Goal: Contribute content

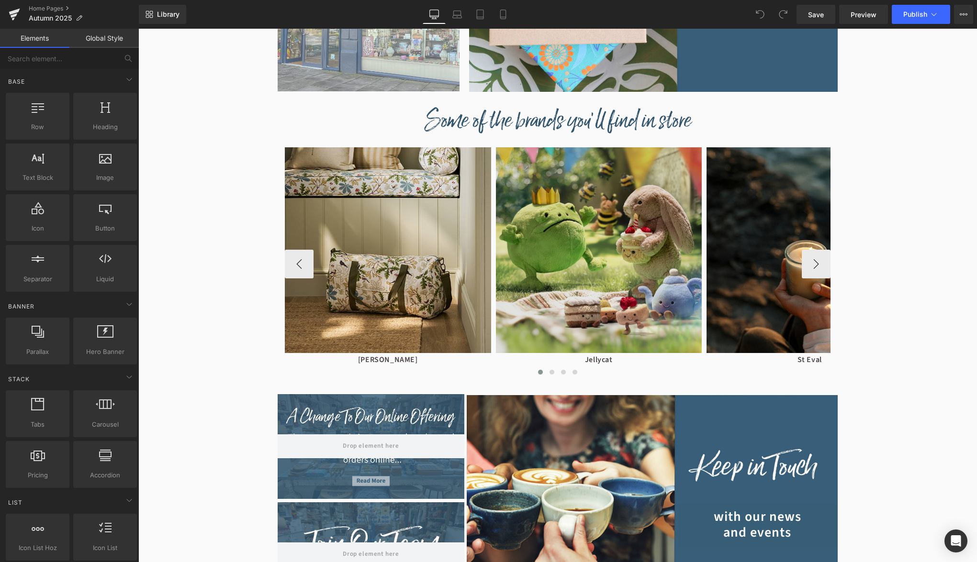
scroll to position [704, 0]
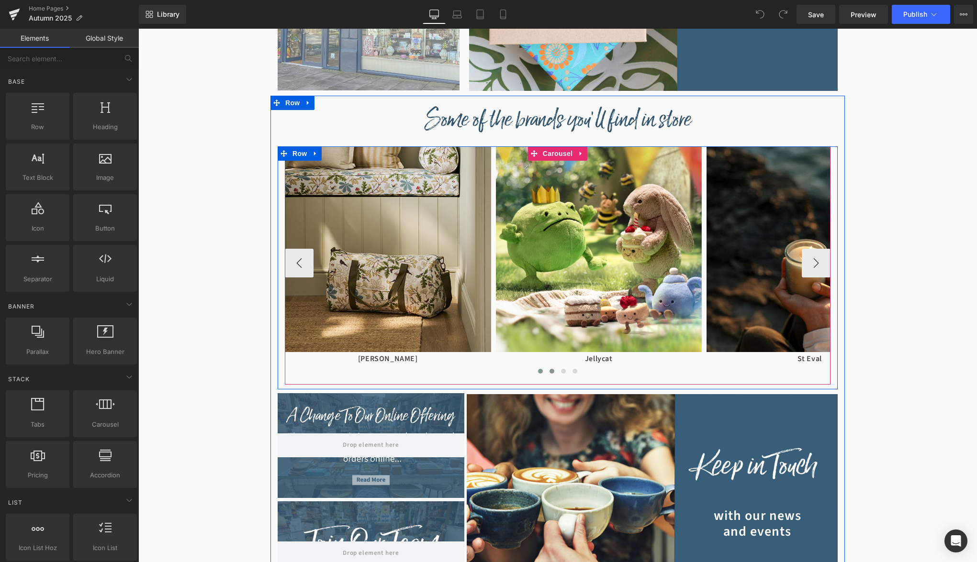
click at [553, 371] on button at bounding box center [551, 372] width 11 height 10
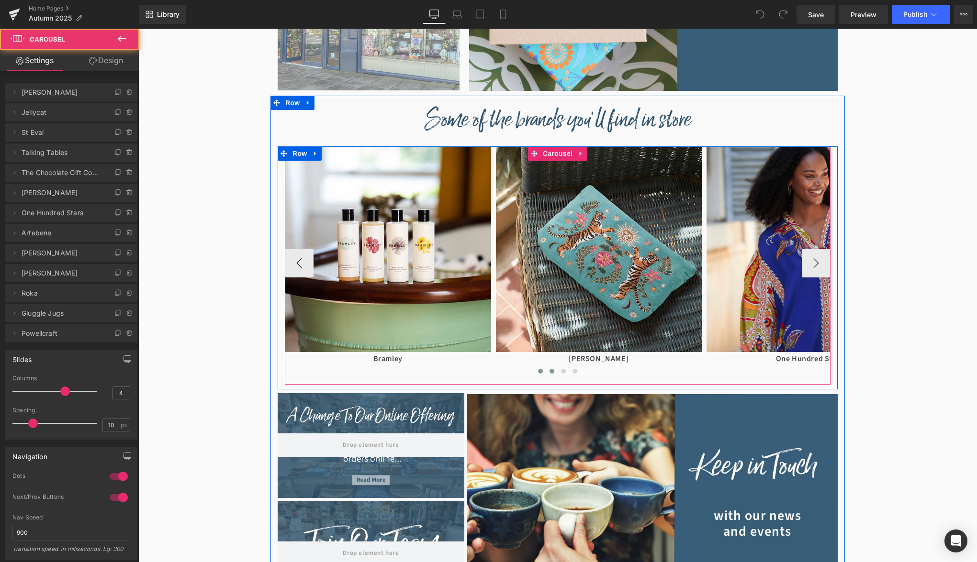
click at [543, 371] on button at bounding box center [540, 372] width 11 height 10
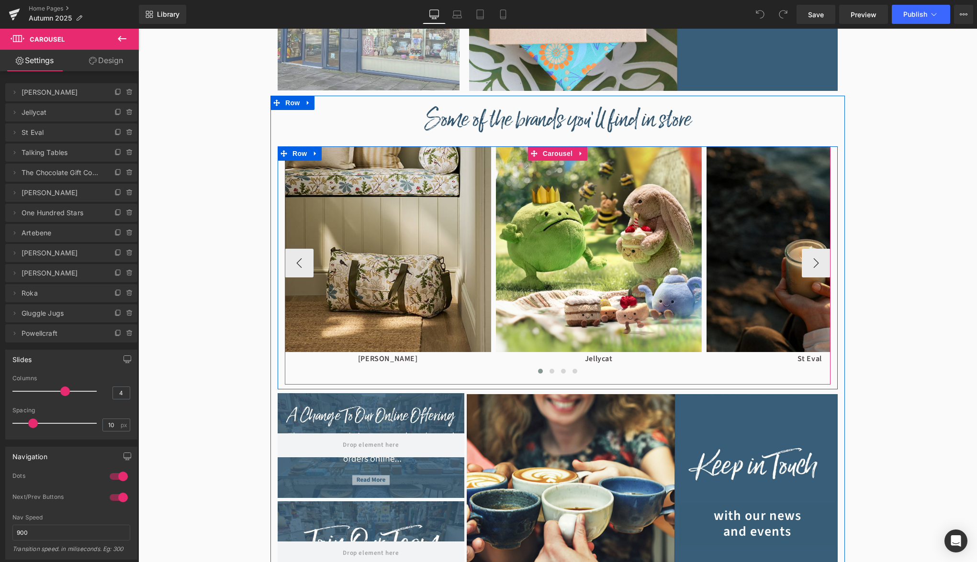
click at [770, 262] on img at bounding box center [809, 249] width 206 height 206
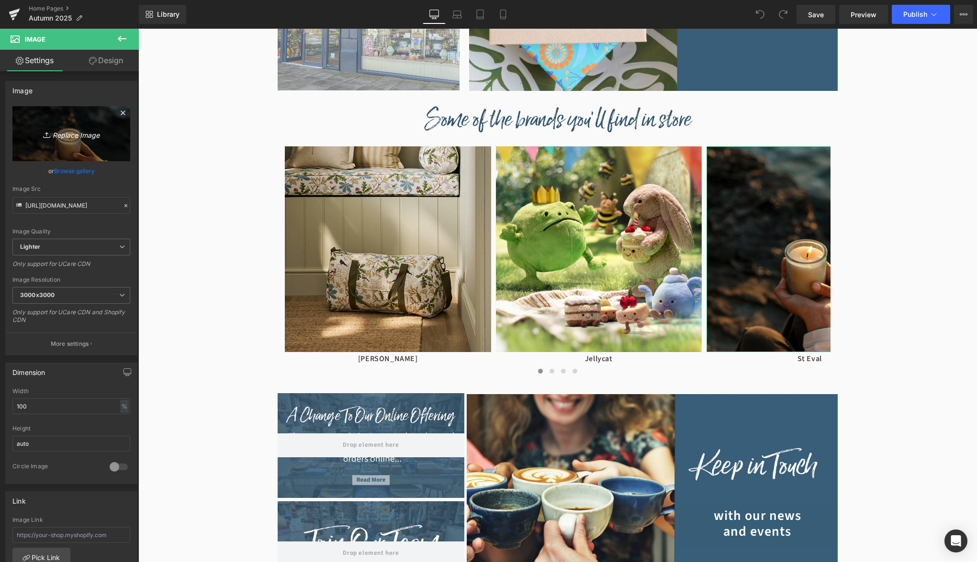
click at [129, 124] on link "Replace Image" at bounding box center [71, 133] width 118 height 55
type input "C:\fakepath\Embers - 3.png"
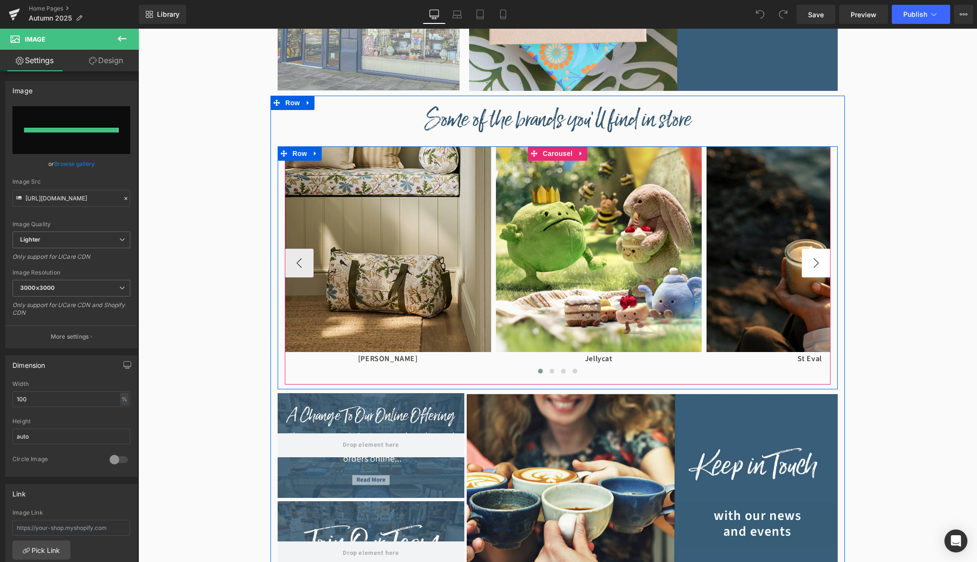
type input "[URL][DOMAIN_NAME]"
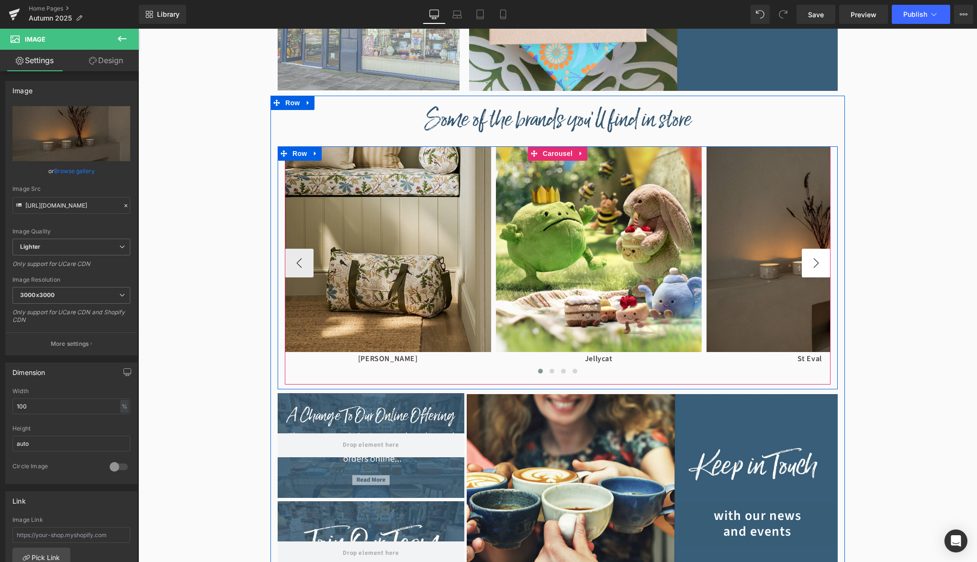
click at [810, 269] on button "›" at bounding box center [816, 263] width 29 height 29
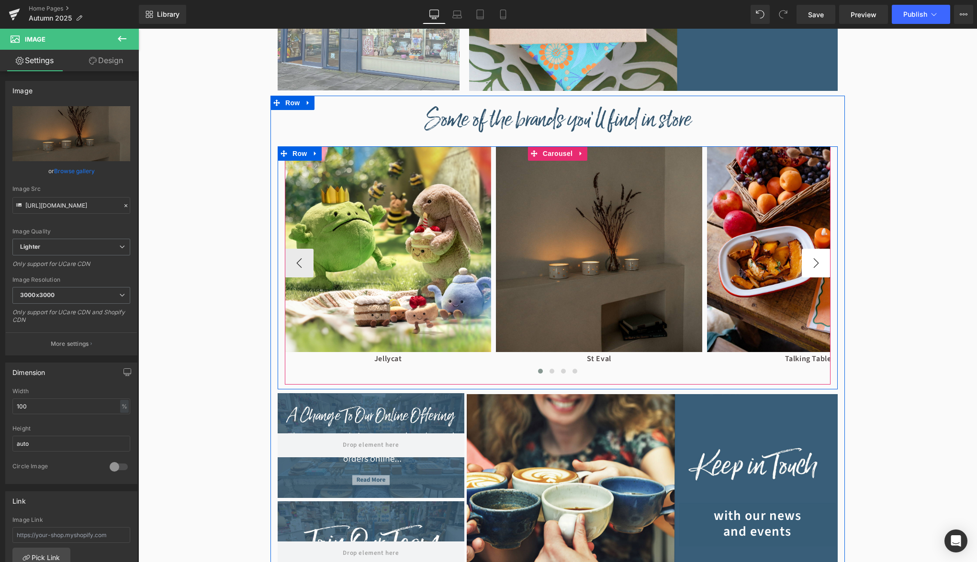
click at [810, 269] on button "›" at bounding box center [816, 263] width 29 height 29
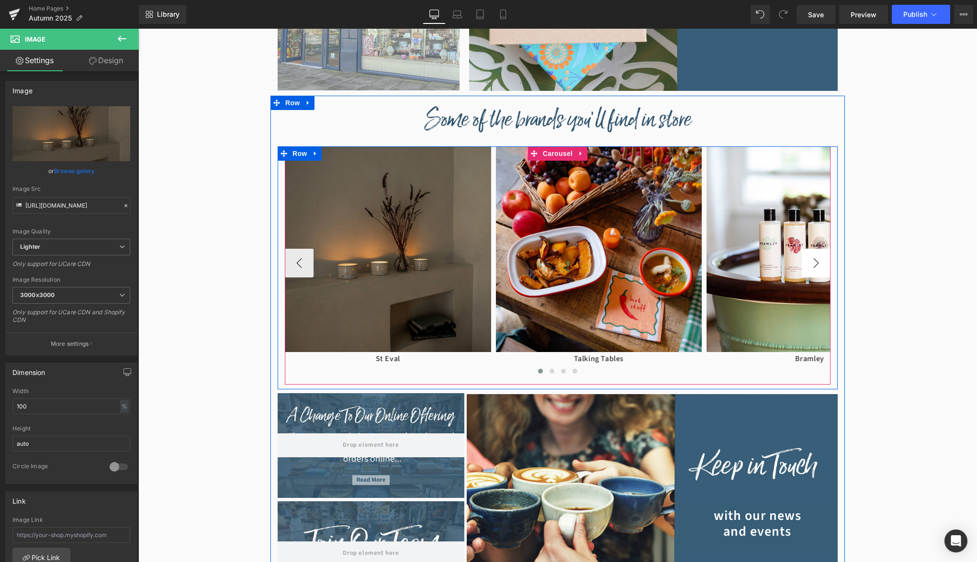
click at [810, 269] on button "›" at bounding box center [816, 263] width 29 height 29
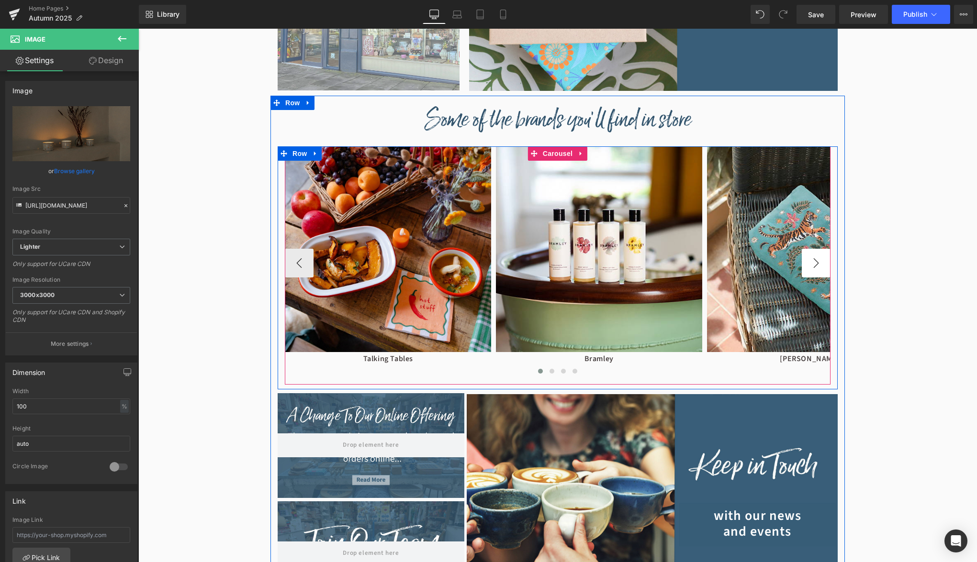
click at [810, 269] on button "›" at bounding box center [816, 263] width 29 height 29
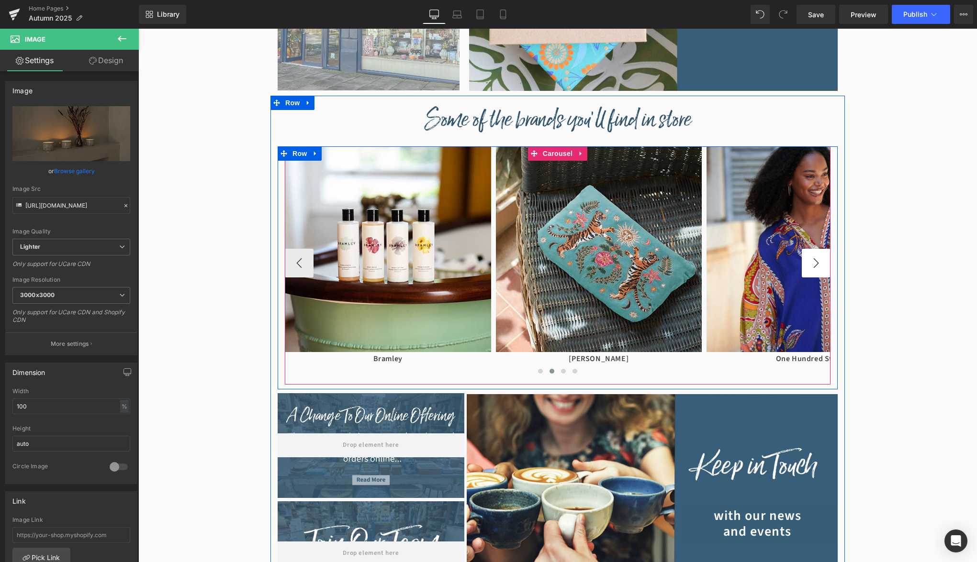
click at [810, 269] on button "›" at bounding box center [816, 263] width 29 height 29
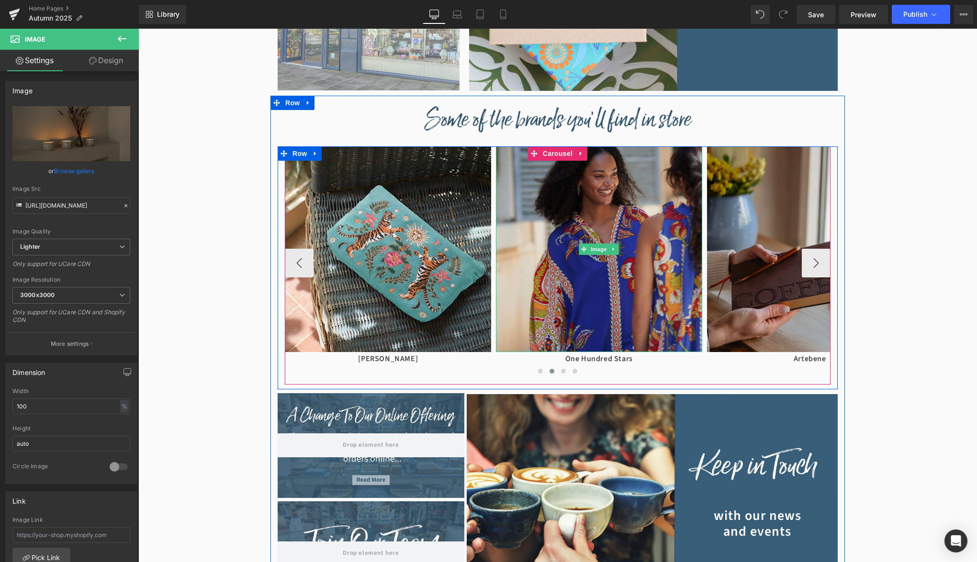
click at [620, 292] on img at bounding box center [599, 249] width 206 height 206
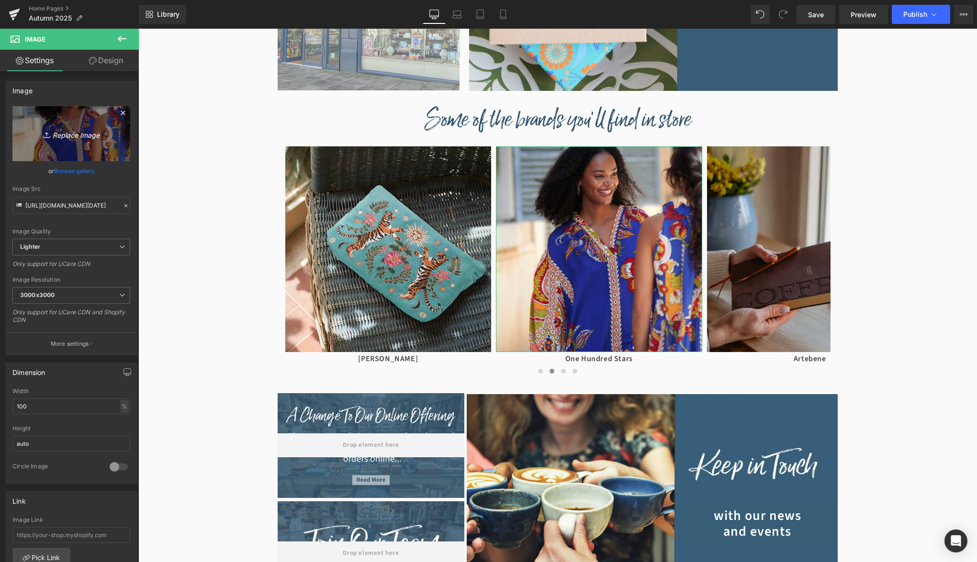
click at [77, 125] on link "Replace Image" at bounding box center [71, 133] width 118 height 55
type input "C:\fakepath\one-hundred-stars.jpg"
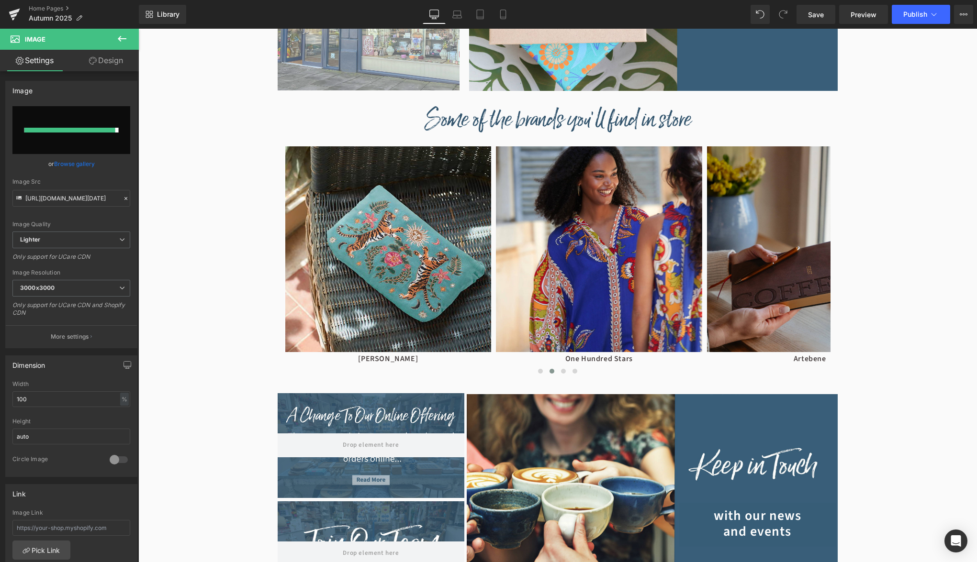
type input "[URL][DOMAIN_NAME]"
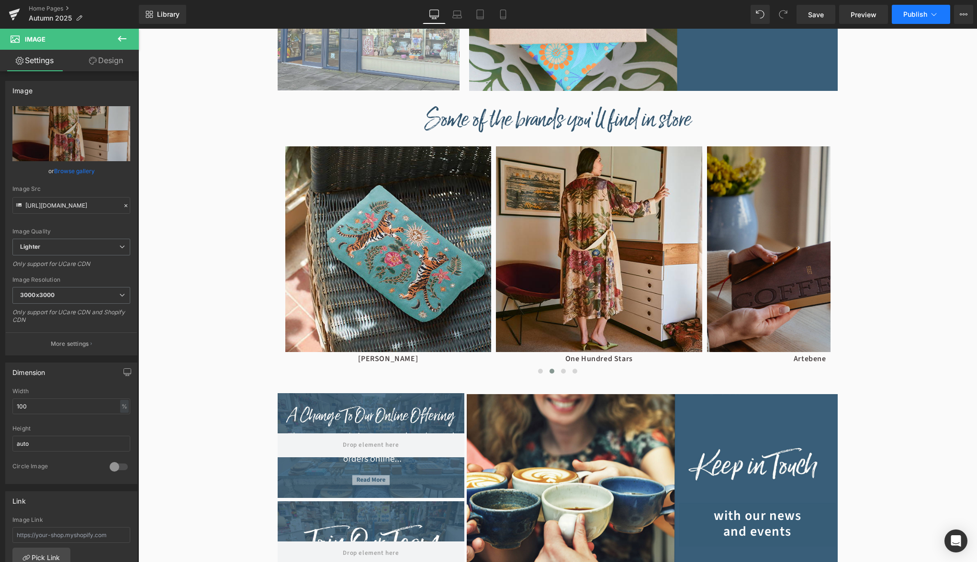
click at [920, 16] on span "Publish" at bounding box center [915, 15] width 24 height 8
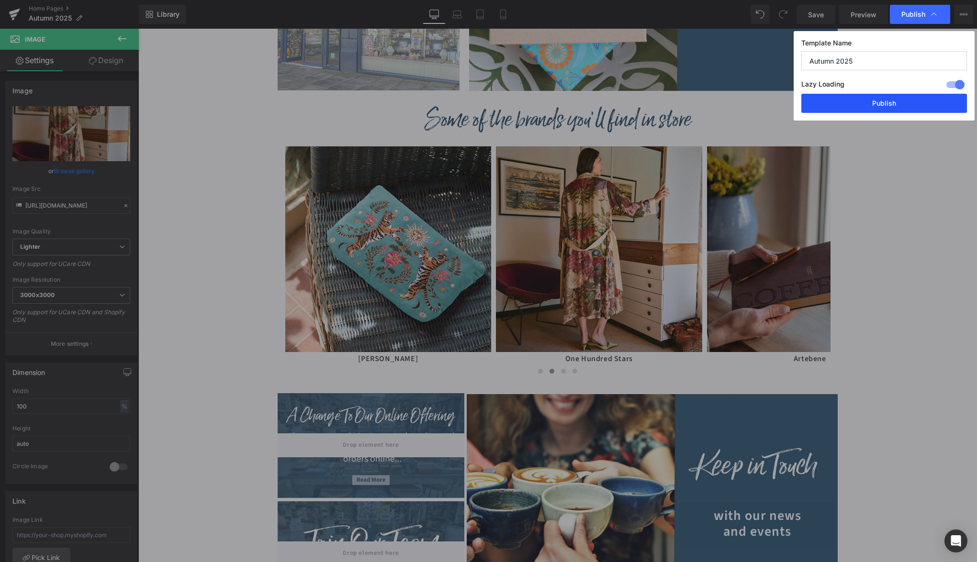
click at [883, 106] on button "Publish" at bounding box center [884, 103] width 166 height 19
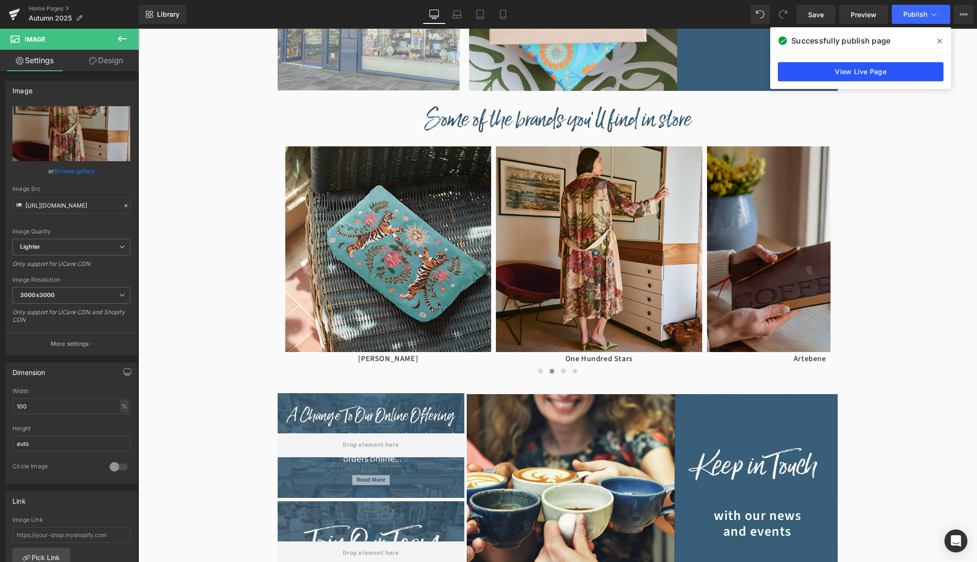
click at [860, 79] on link "View Live Page" at bounding box center [861, 71] width 166 height 19
